Goal: Task Accomplishment & Management: Complete application form

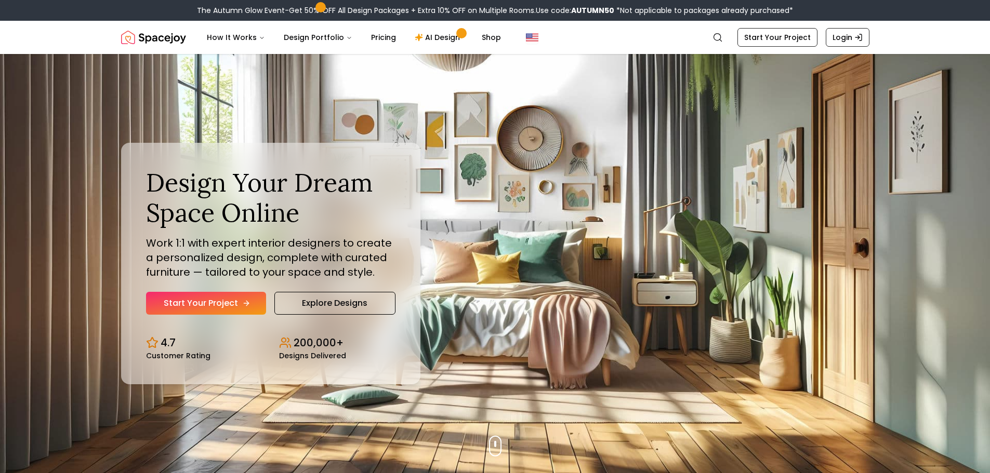
click at [188, 305] on link "Start Your Project" at bounding box center [206, 303] width 120 height 23
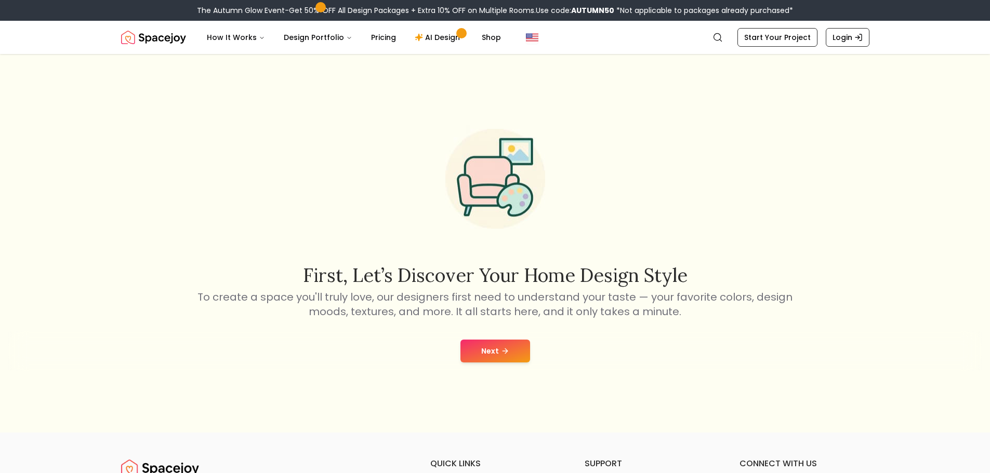
click at [492, 352] on button "Next" at bounding box center [495, 351] width 70 height 23
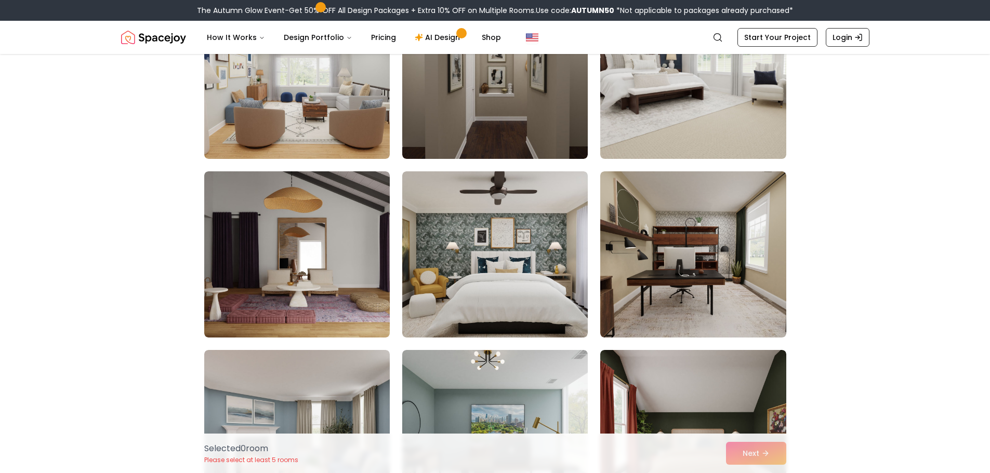
scroll to position [208, 0]
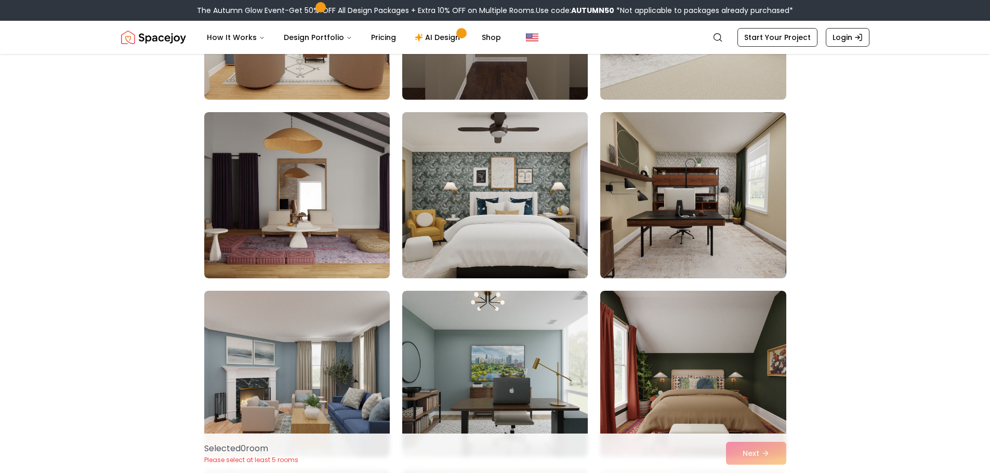
click at [516, 189] on img at bounding box center [495, 195] width 195 height 175
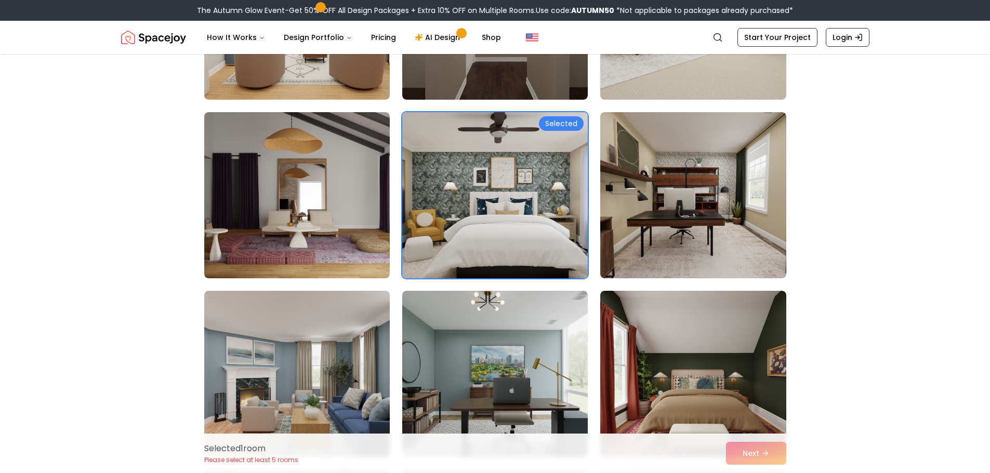
click at [564, 123] on div "Selected" at bounding box center [561, 123] width 45 height 15
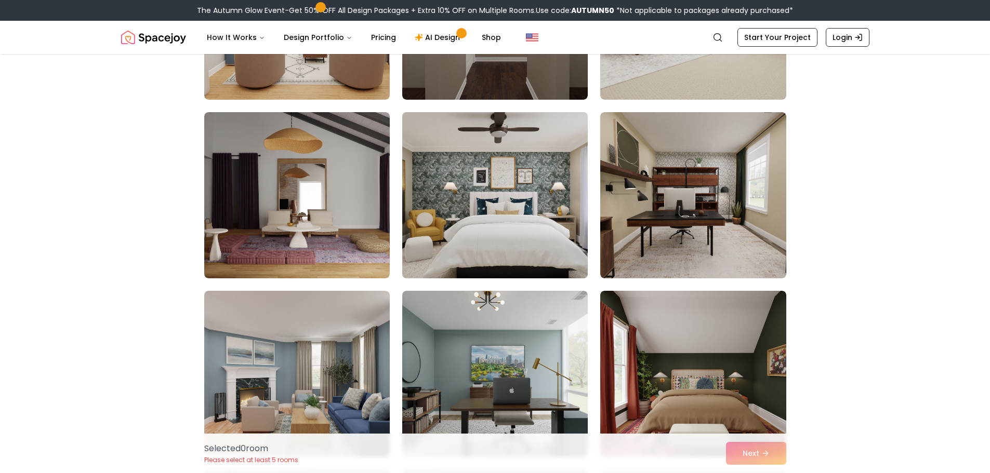
click at [545, 174] on img at bounding box center [495, 195] width 195 height 175
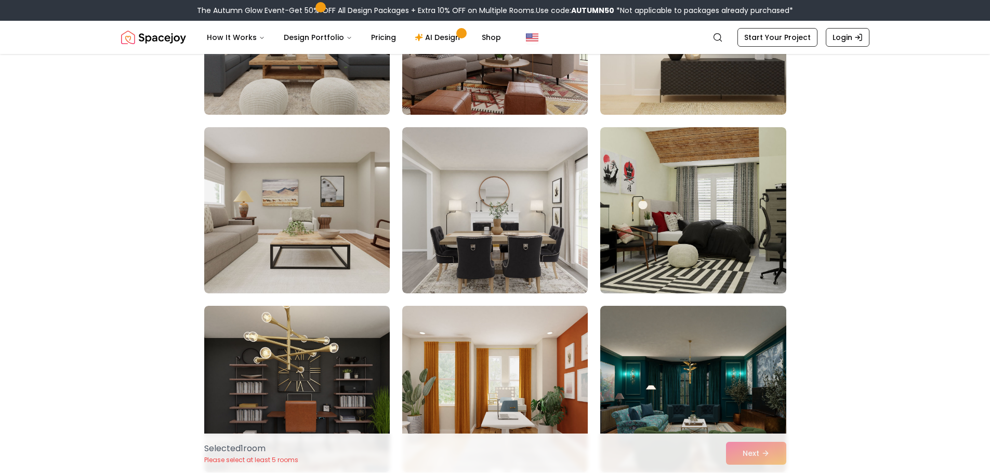
scroll to position [2339, 0]
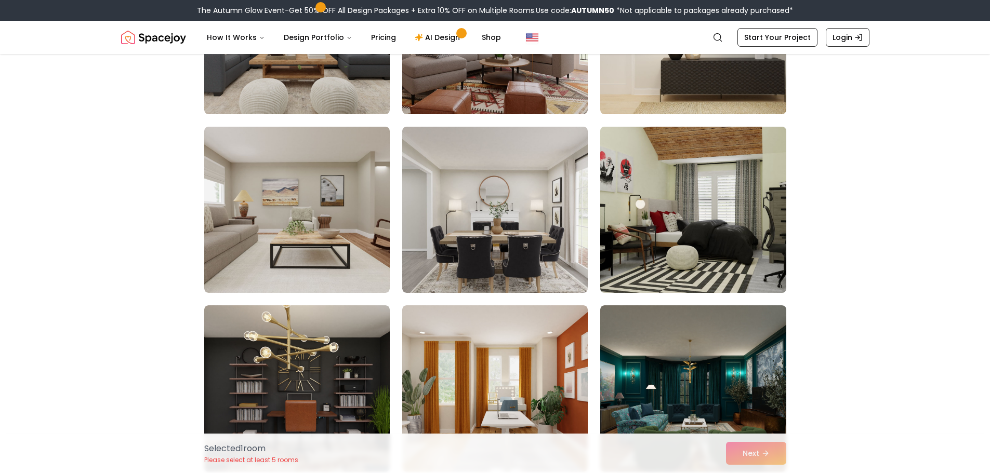
click at [680, 253] on img at bounding box center [693, 210] width 195 height 175
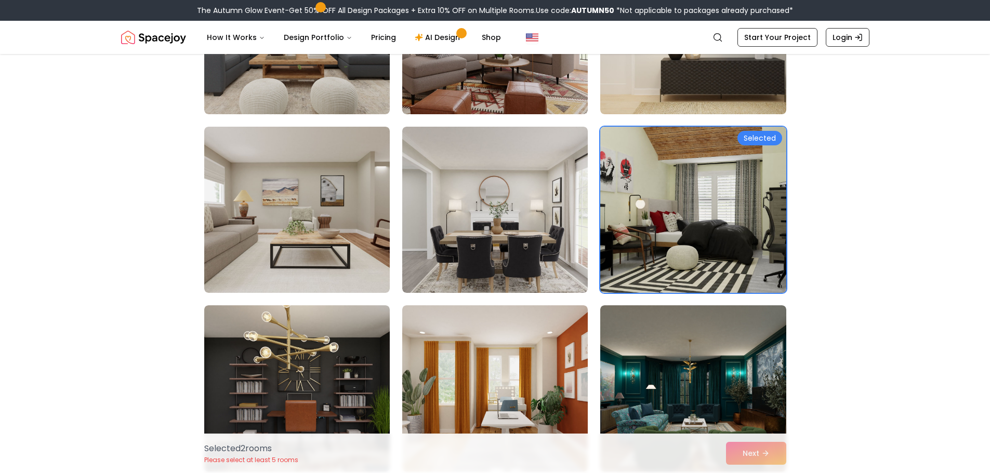
click at [634, 218] on img at bounding box center [693, 210] width 195 height 175
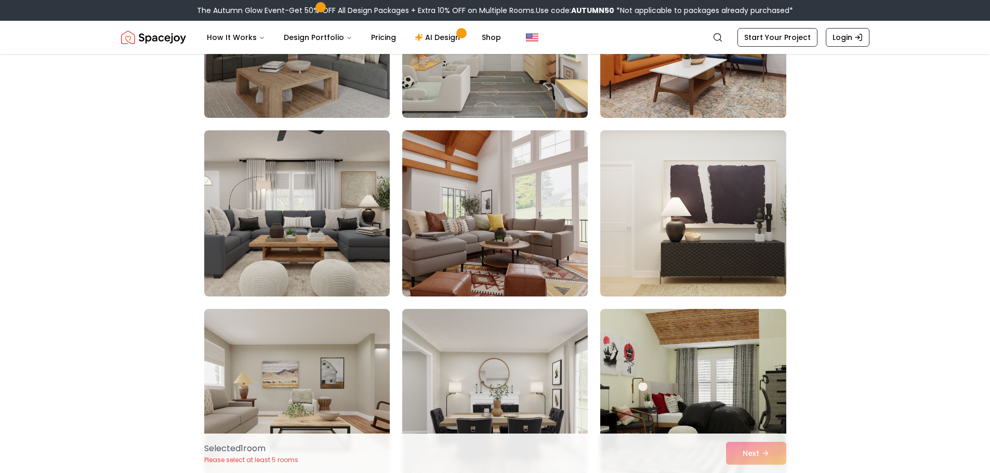
scroll to position [2183, 0]
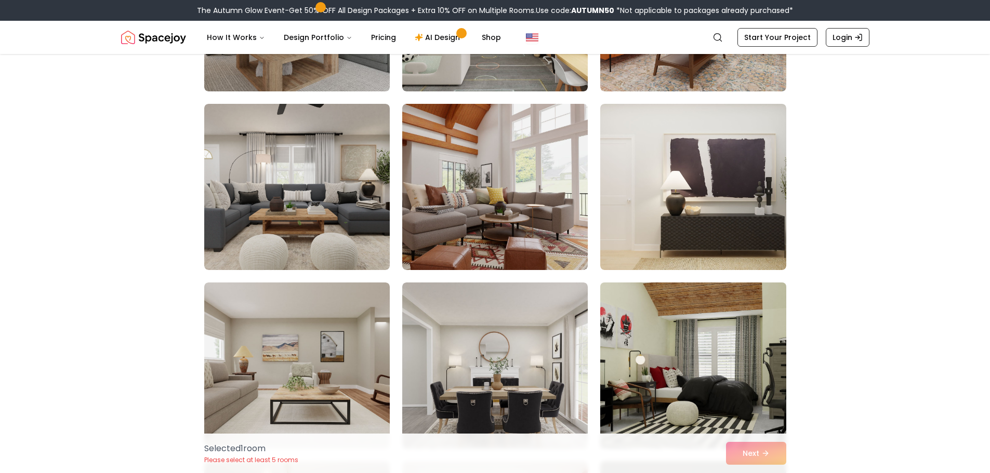
click at [699, 397] on img at bounding box center [693, 366] width 195 height 175
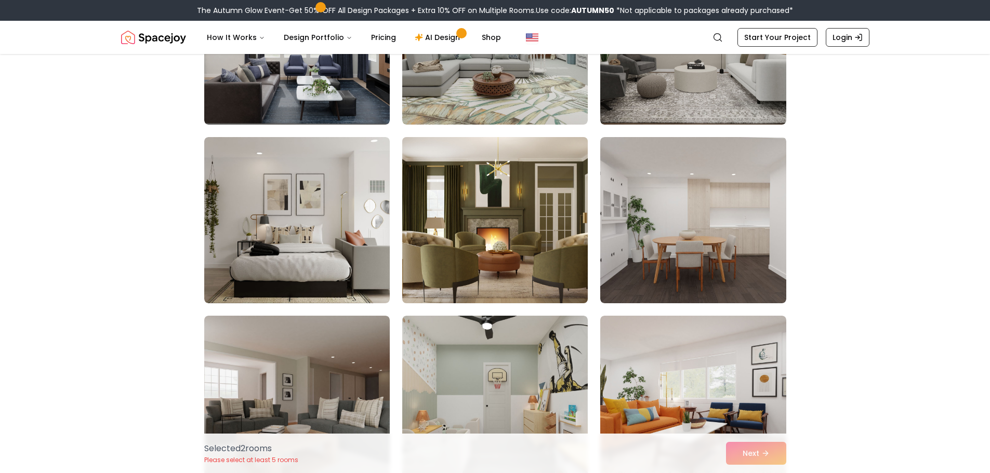
scroll to position [1767, 0]
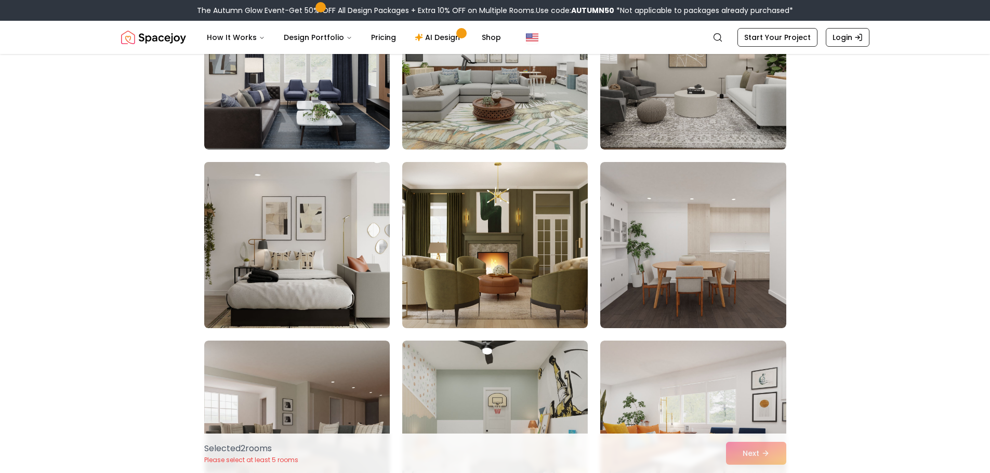
click at [241, 260] on img at bounding box center [297, 245] width 195 height 175
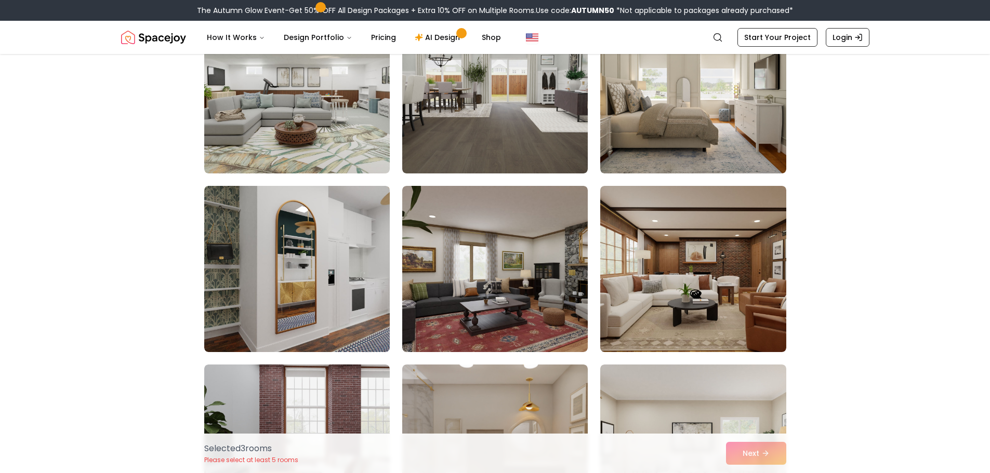
scroll to position [3534, 0]
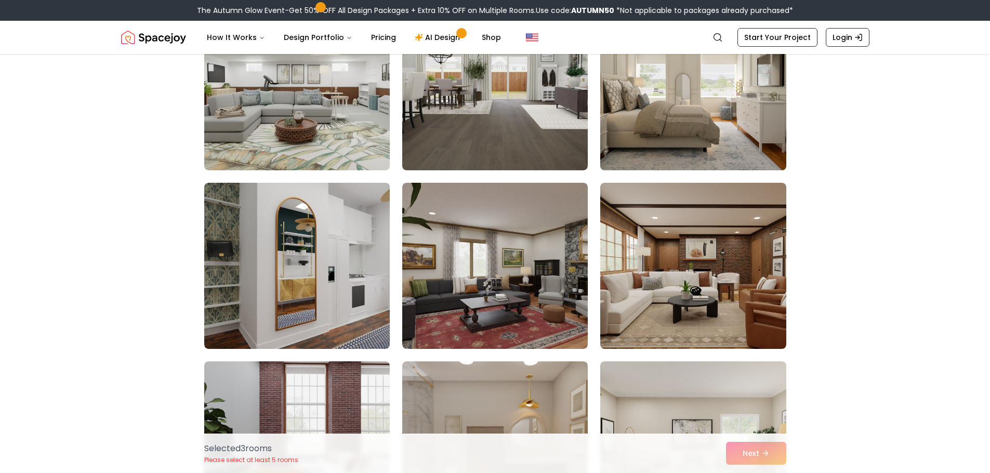
click at [669, 144] on img at bounding box center [693, 87] width 195 height 175
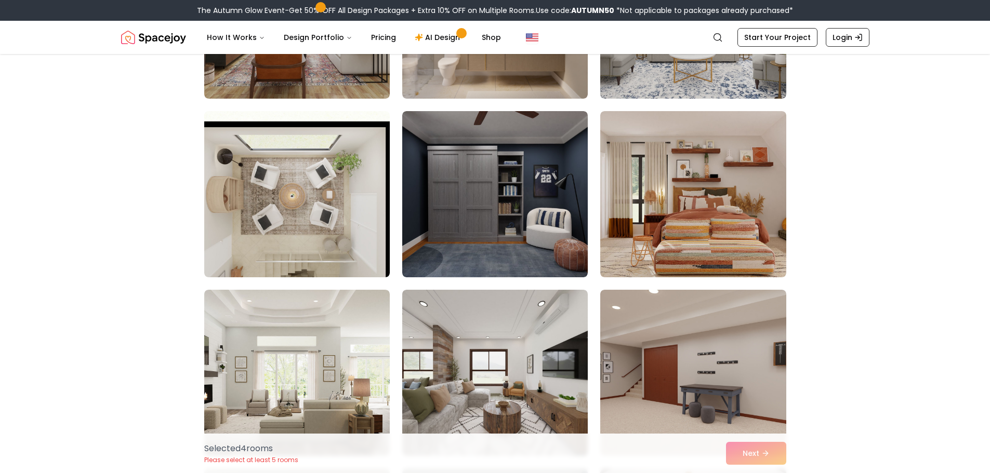
scroll to position [4002, 0]
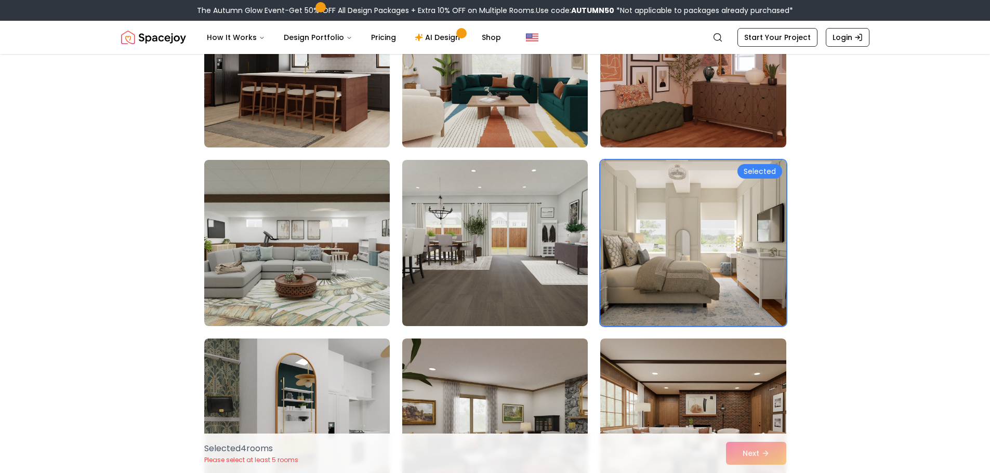
click at [776, 234] on img at bounding box center [693, 243] width 195 height 175
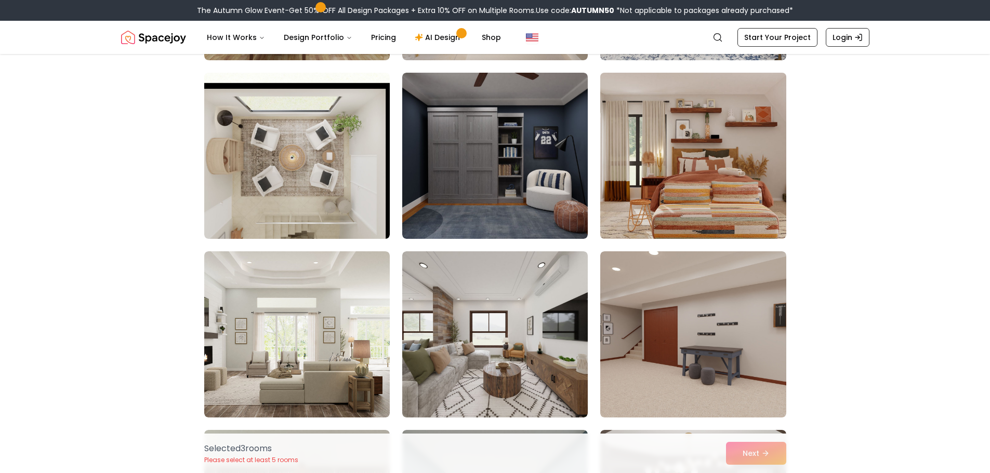
click at [720, 222] on img at bounding box center [693, 156] width 195 height 175
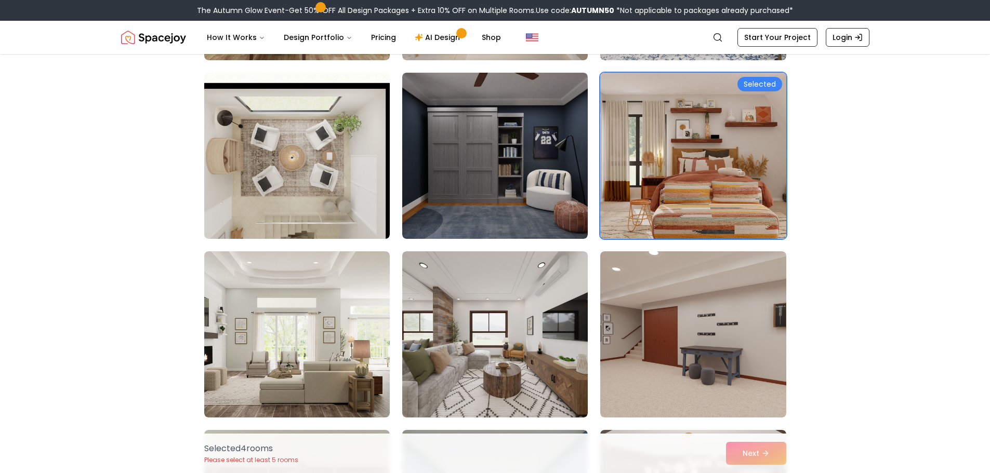
scroll to position [4262, 0]
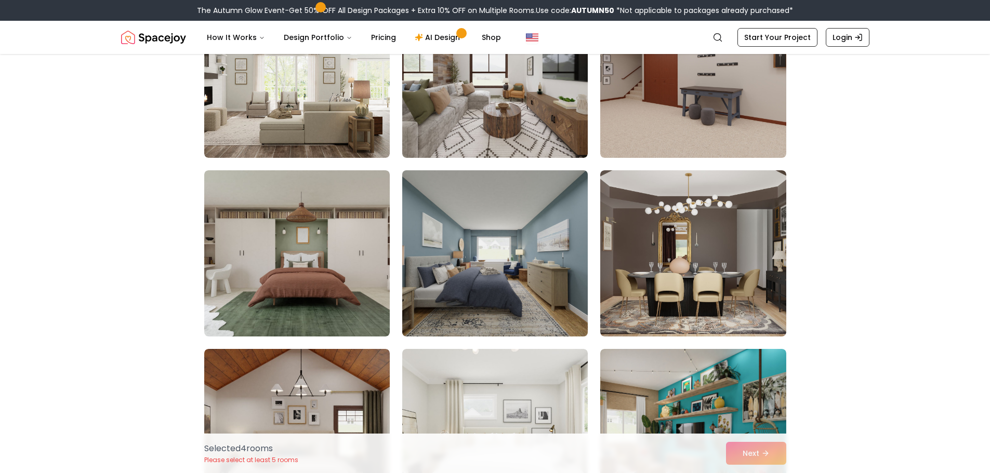
click at [516, 266] on img at bounding box center [495, 253] width 195 height 175
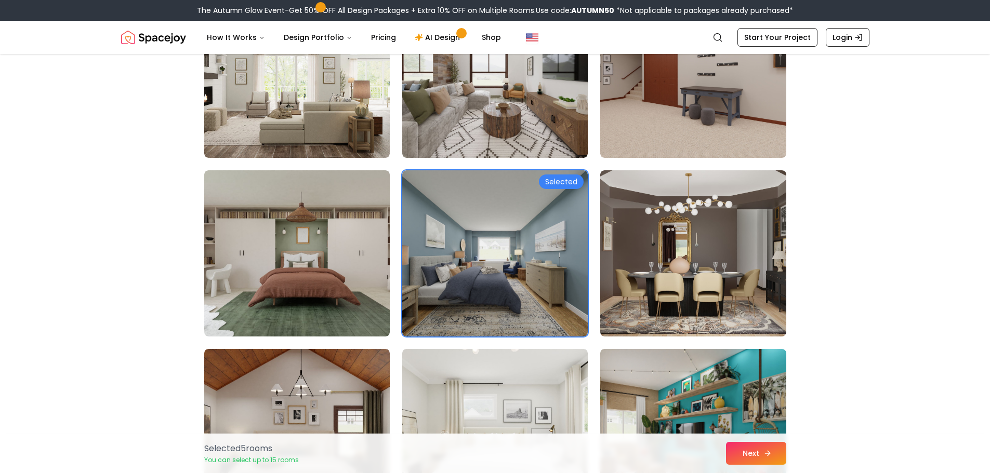
click at [741, 452] on button "Next" at bounding box center [756, 453] width 60 height 23
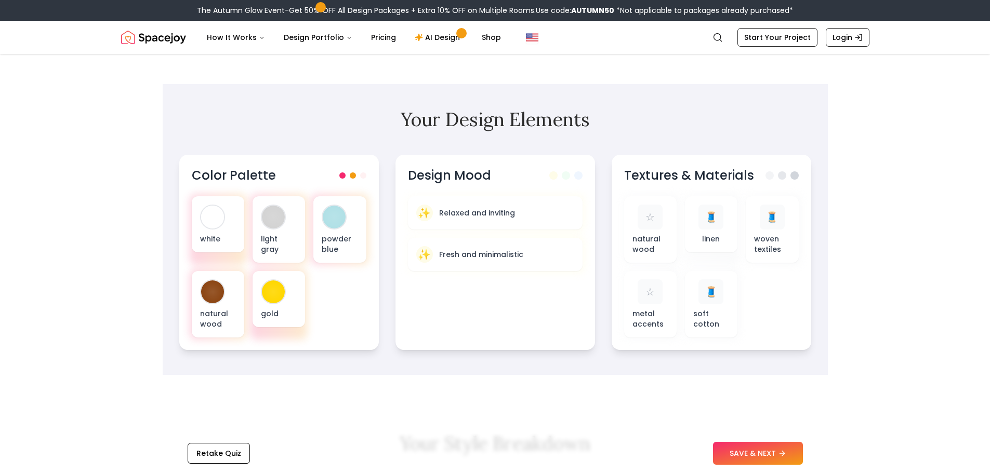
scroll to position [312, 0]
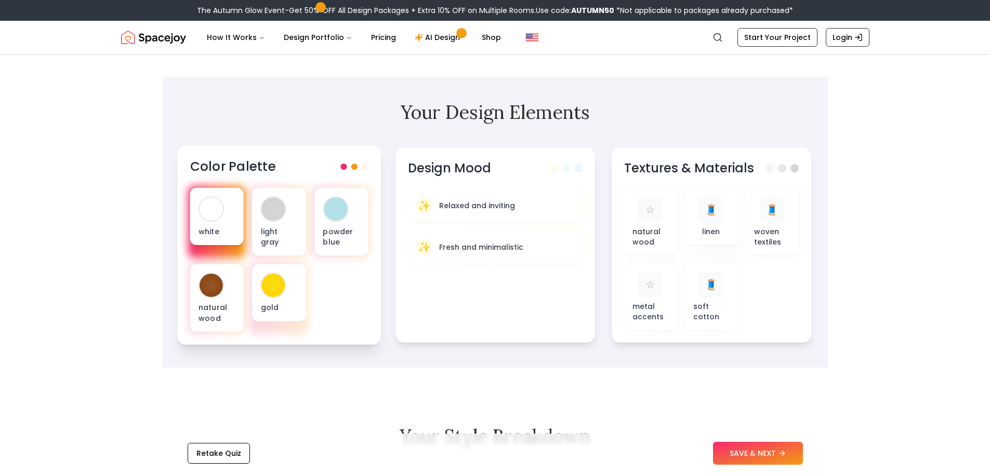
click at [198, 224] on div "white" at bounding box center [217, 216] width 54 height 57
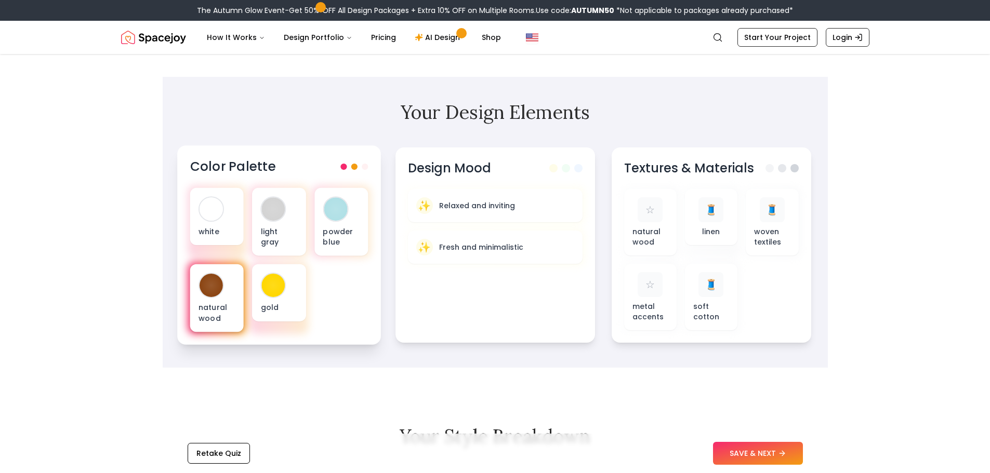
click at [208, 300] on div "natural wood" at bounding box center [217, 299] width 54 height 68
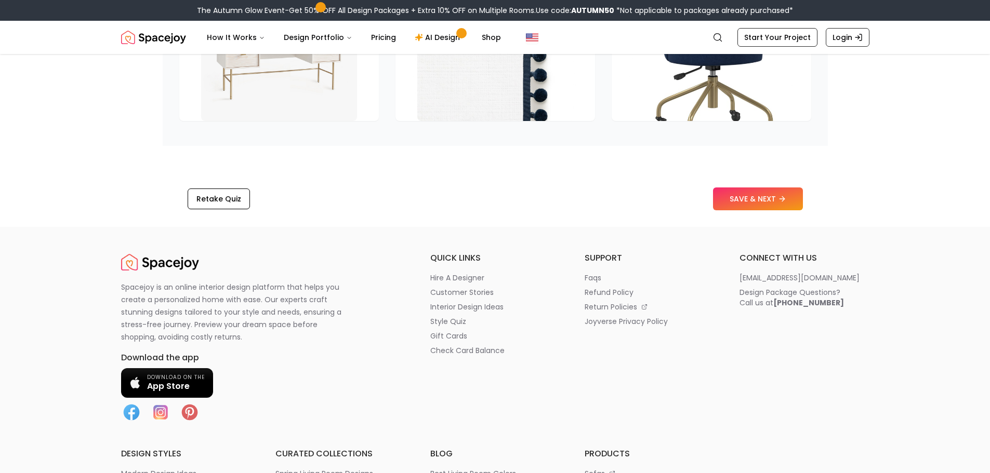
scroll to position [1715, 0]
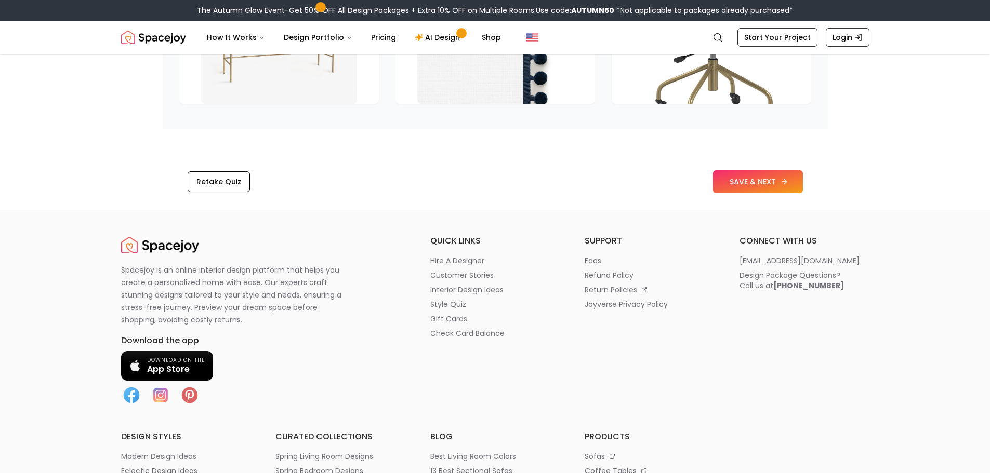
click at [735, 185] on button "SAVE & NEXT" at bounding box center [758, 181] width 90 height 23
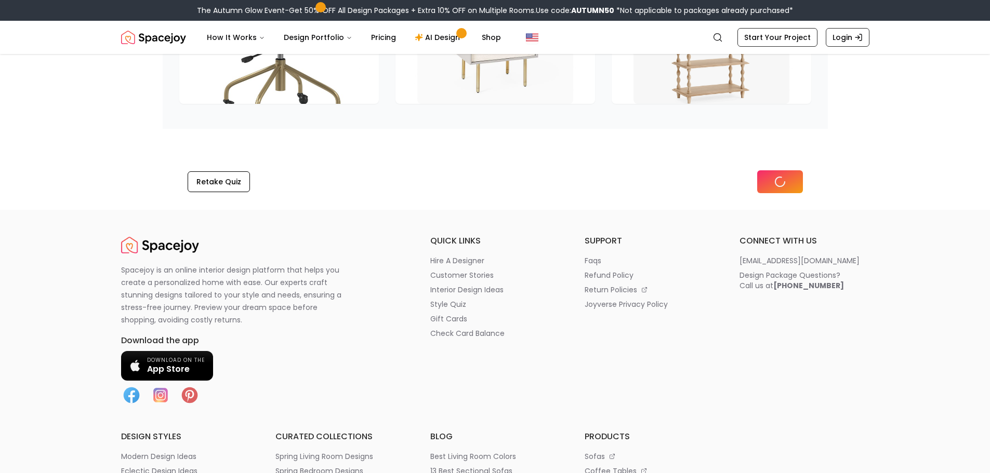
scroll to position [1574, 0]
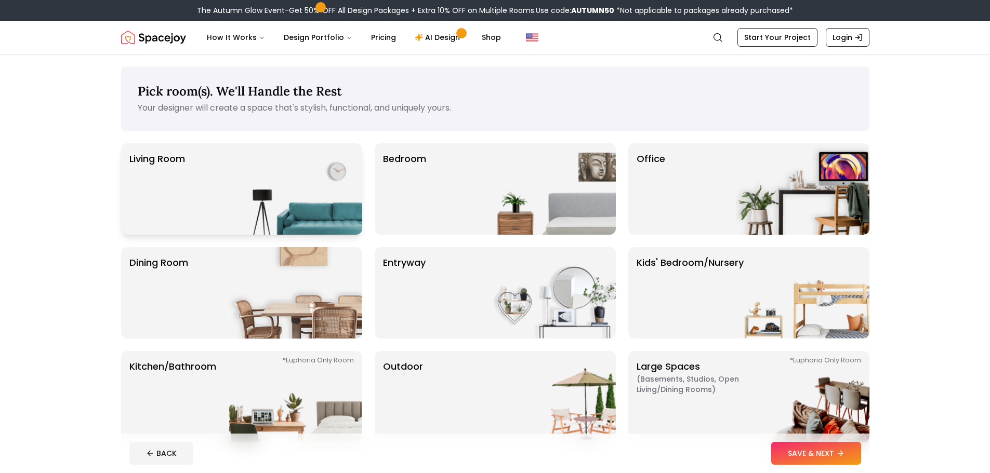
click at [349, 203] on img at bounding box center [295, 188] width 133 height 91
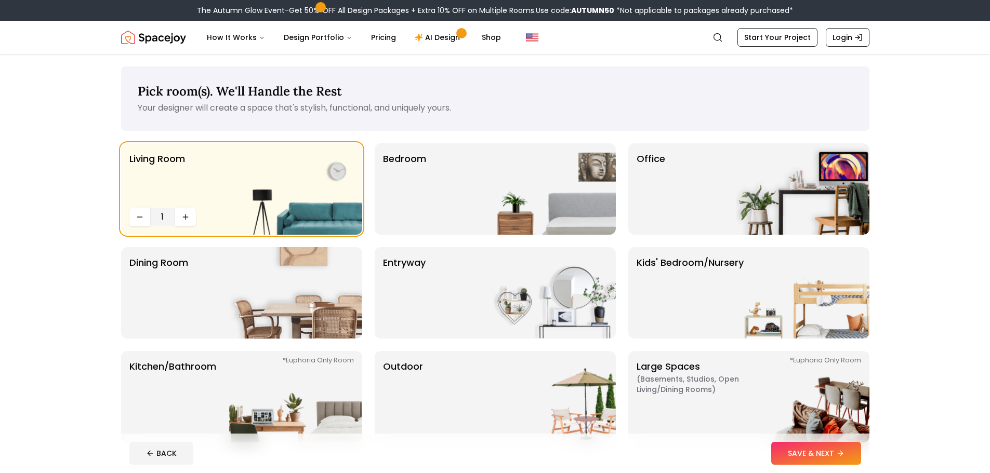
click at [29, 272] on main "Pick room(s). We'll Handle the Rest Your designer will create a space that's st…" at bounding box center [495, 280] width 990 height 453
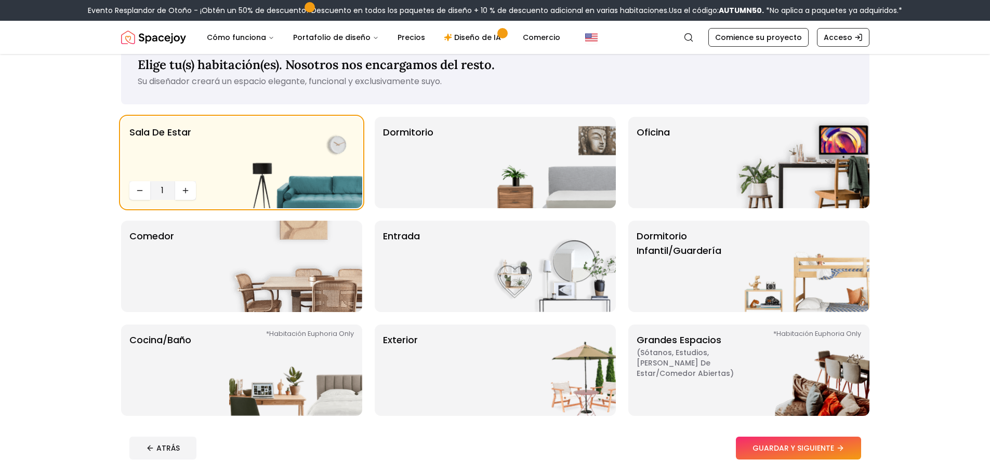
scroll to position [52, 0]
